Goal: Navigation & Orientation: Find specific page/section

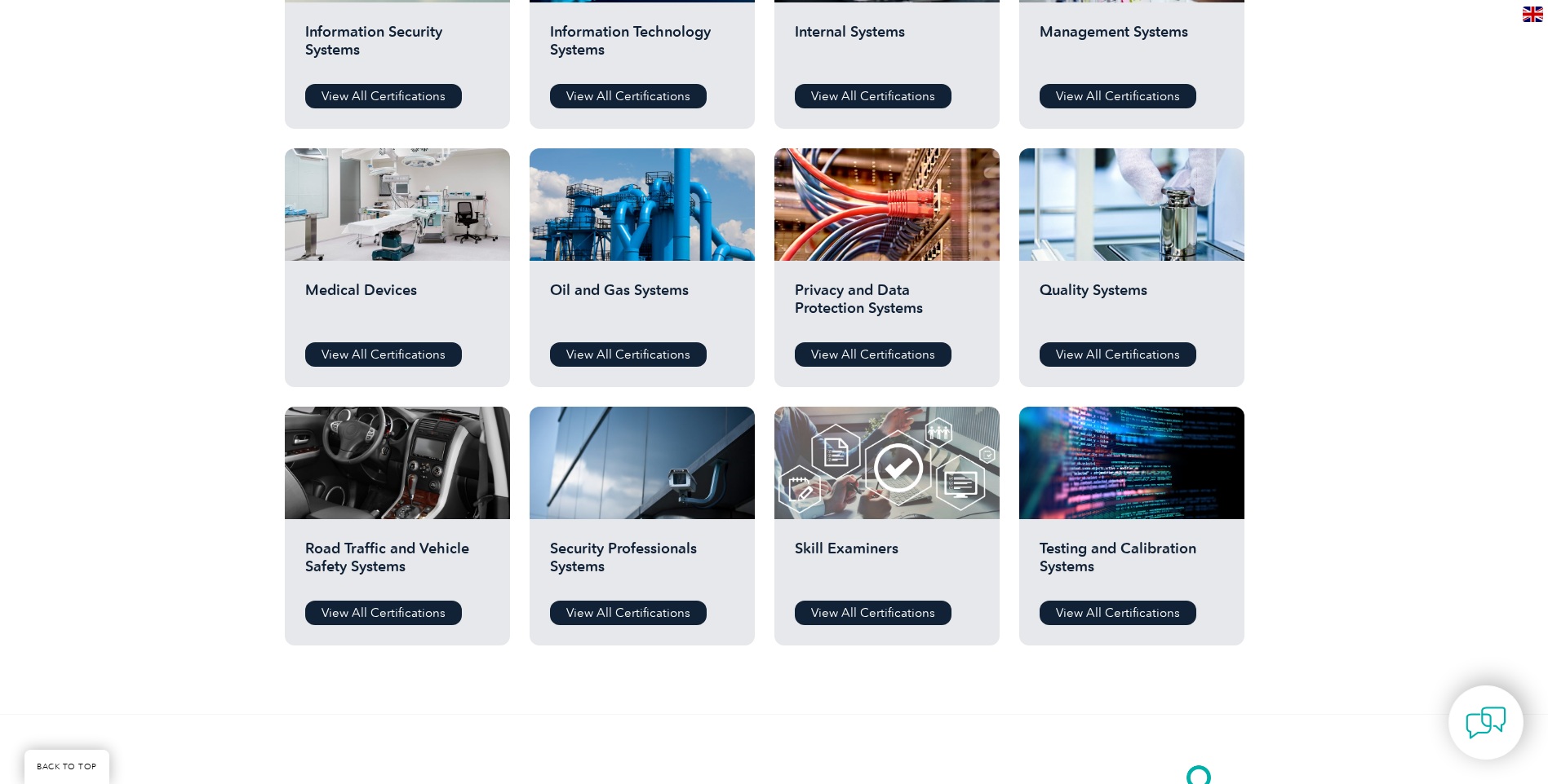
scroll to position [1087, 0]
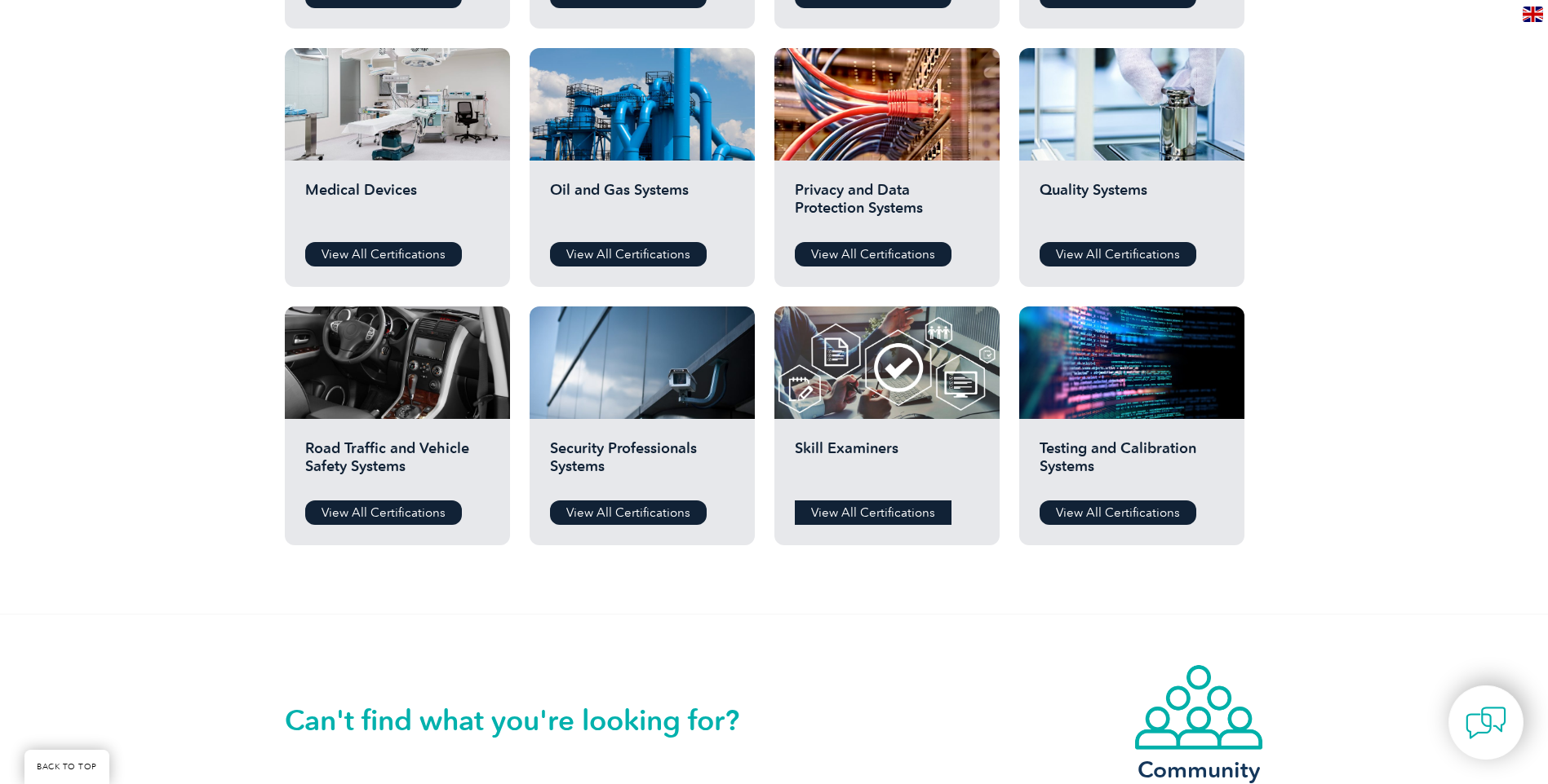
click at [892, 513] on link "View All Certifications" at bounding box center [873, 512] width 157 height 24
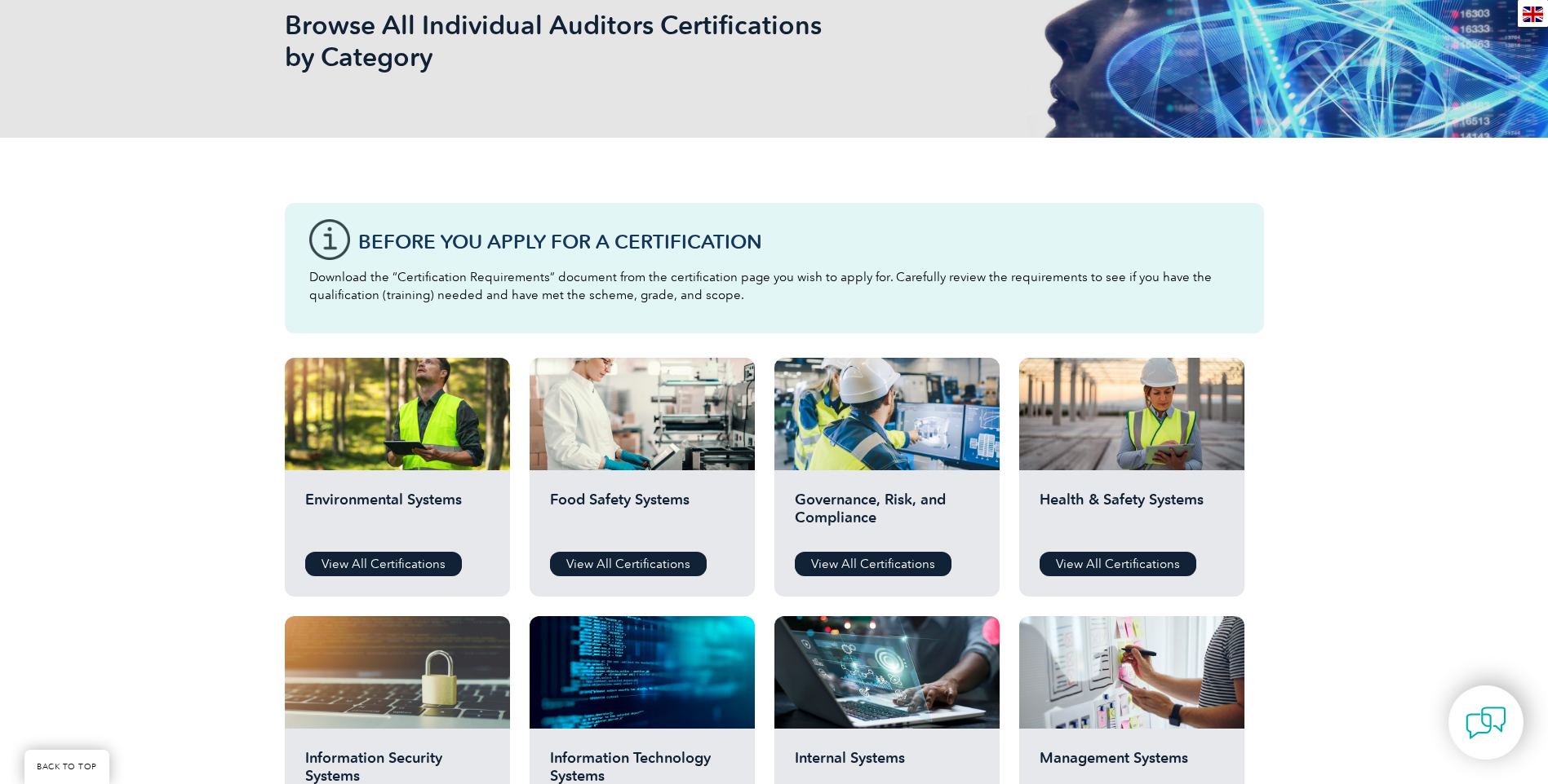
scroll to position [271, 0]
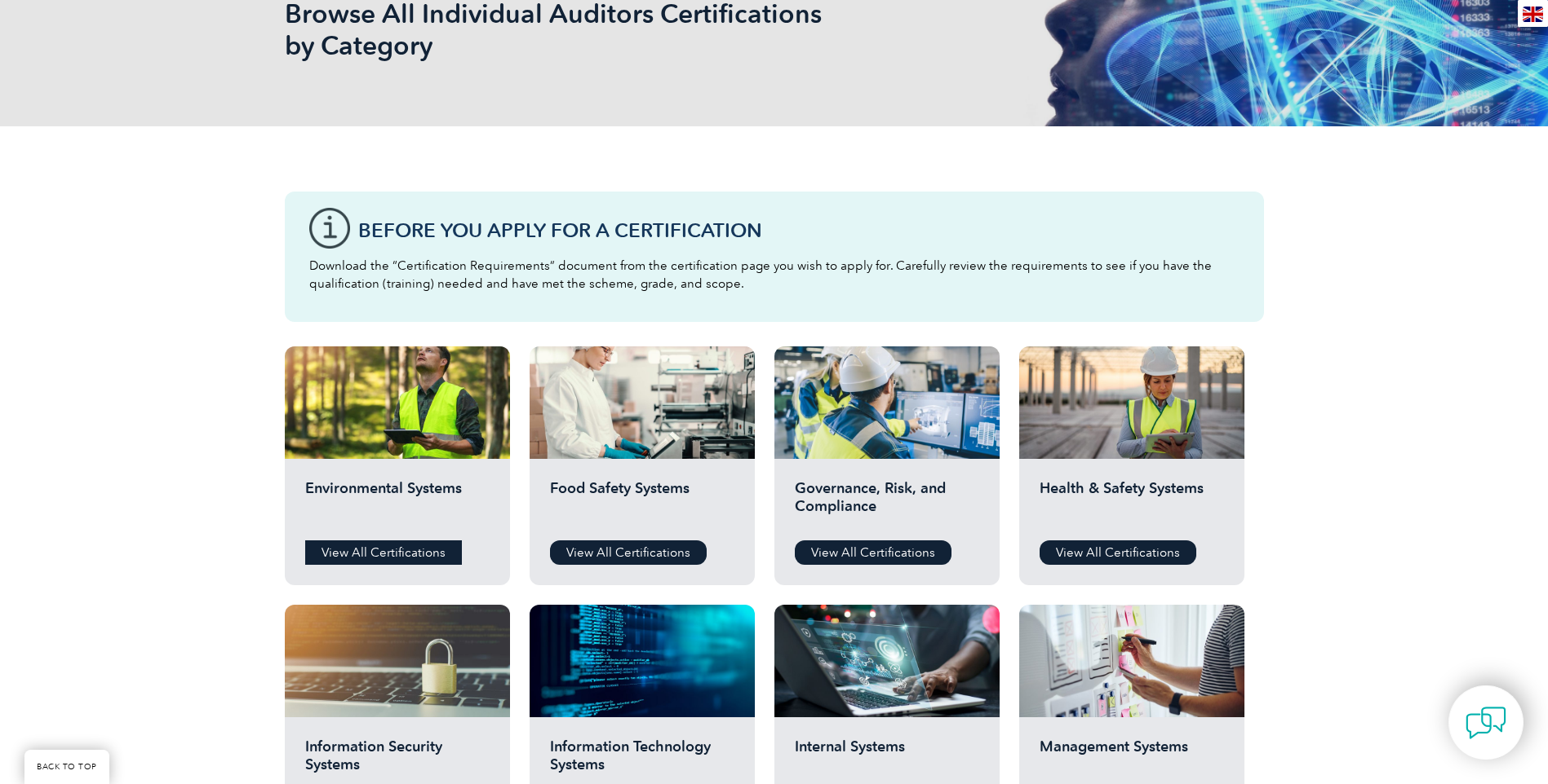
click at [397, 547] on link "View All Certifications" at bounding box center [383, 552] width 157 height 24
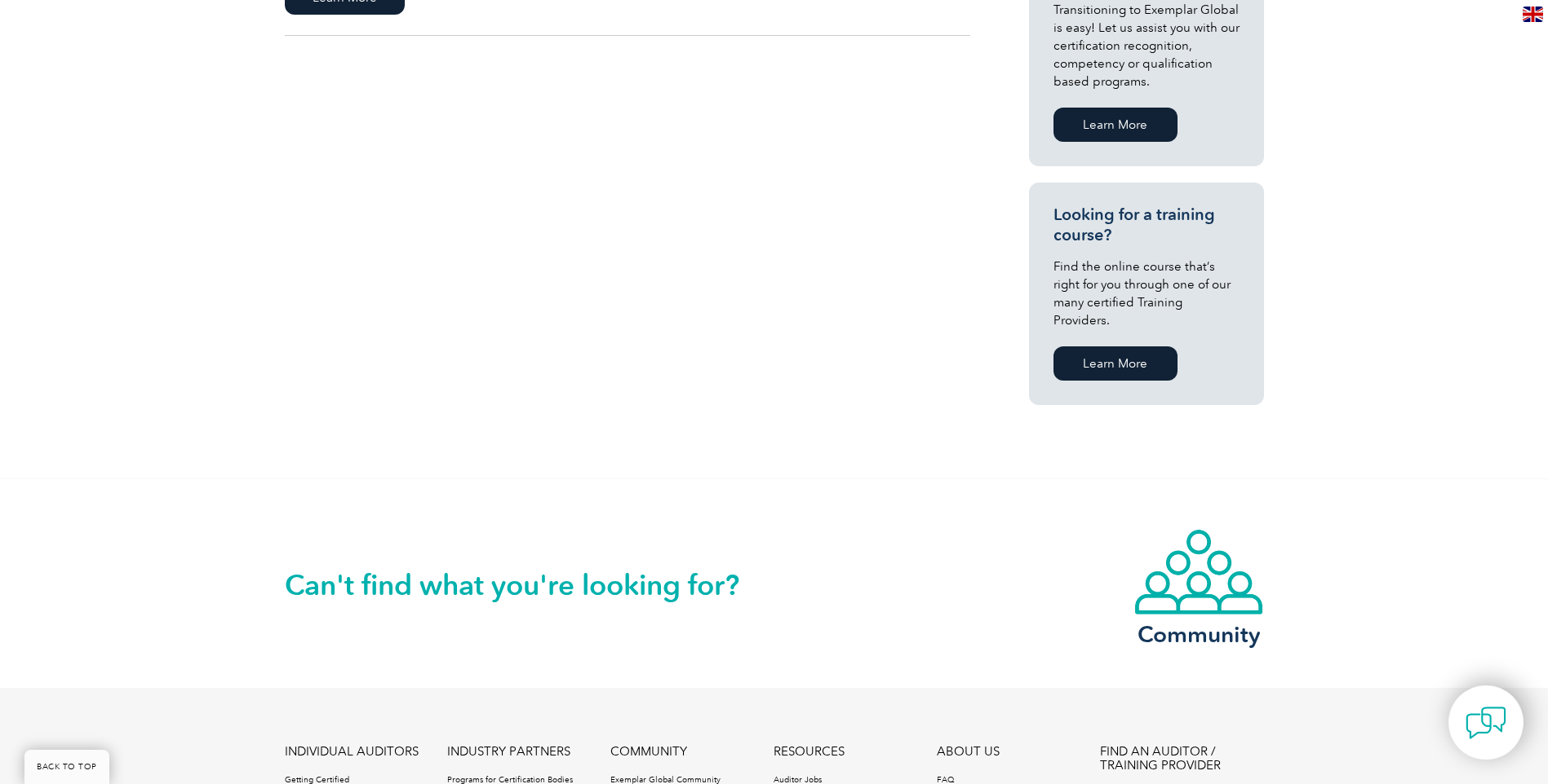
scroll to position [952, 0]
